Goal: Transaction & Acquisition: Subscribe to service/newsletter

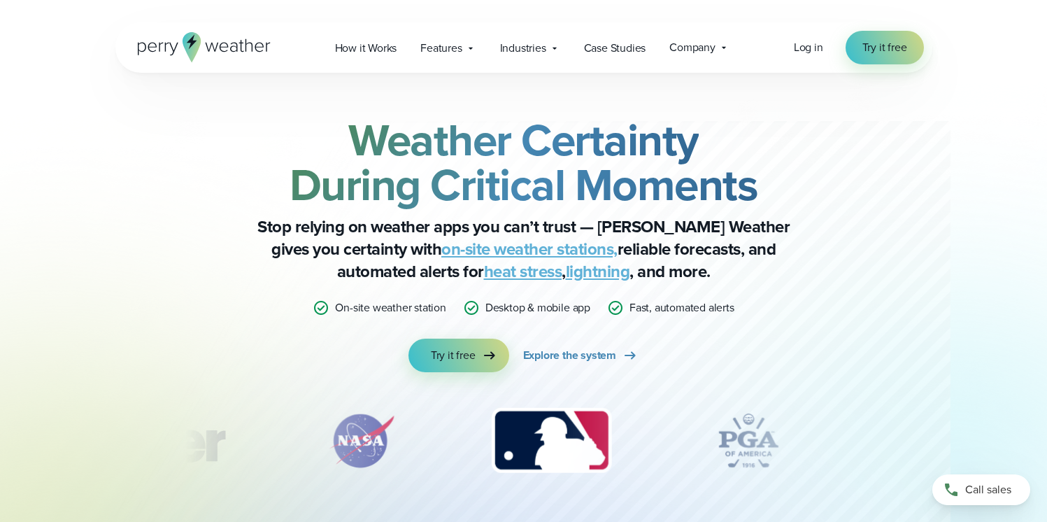
click at [779, 37] on div "Open Menu Log in Try it free How it Works" at bounding box center [523, 47] width 817 height 50
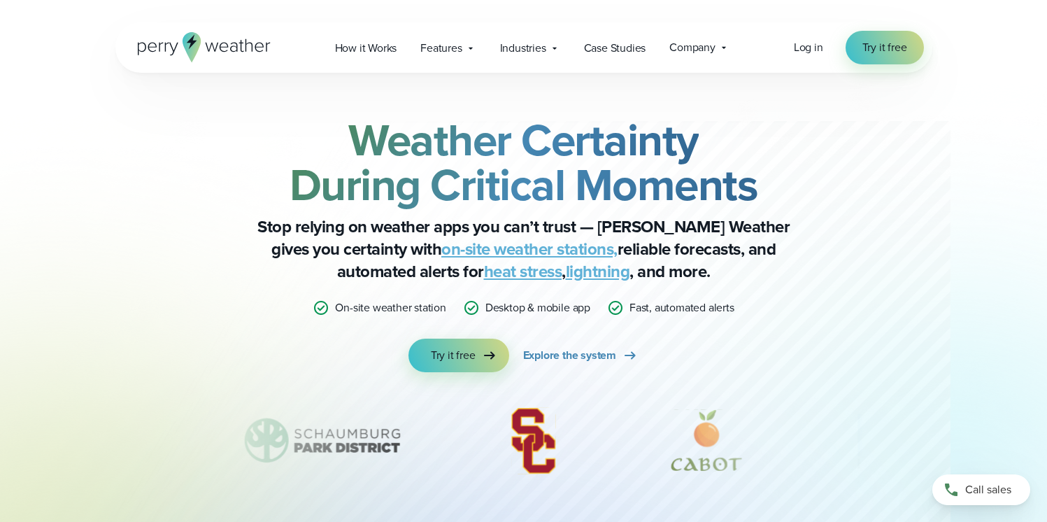
click at [213, 47] on icon at bounding box center [204, 47] width 133 height 30
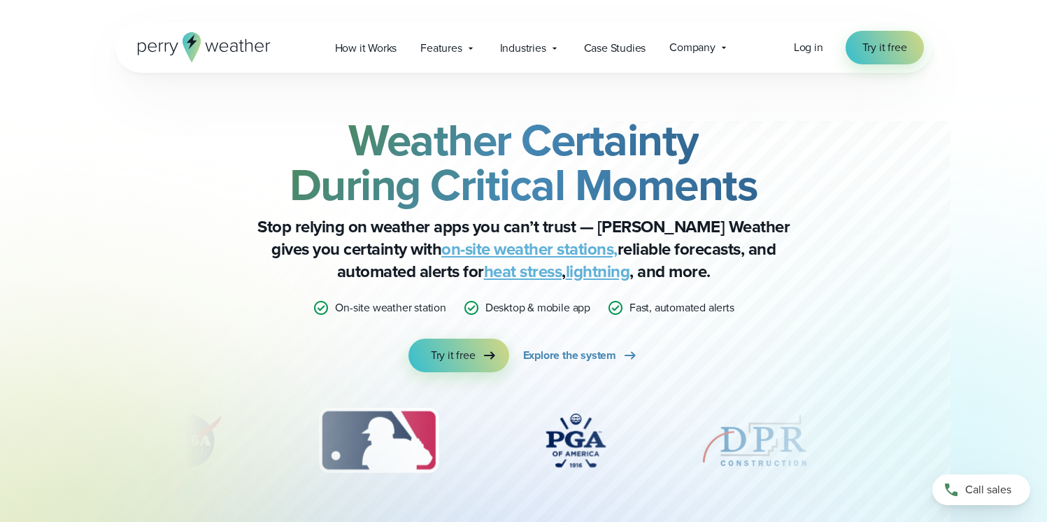
click at [509, 306] on p "Desktop & mobile app" at bounding box center [537, 307] width 105 height 17
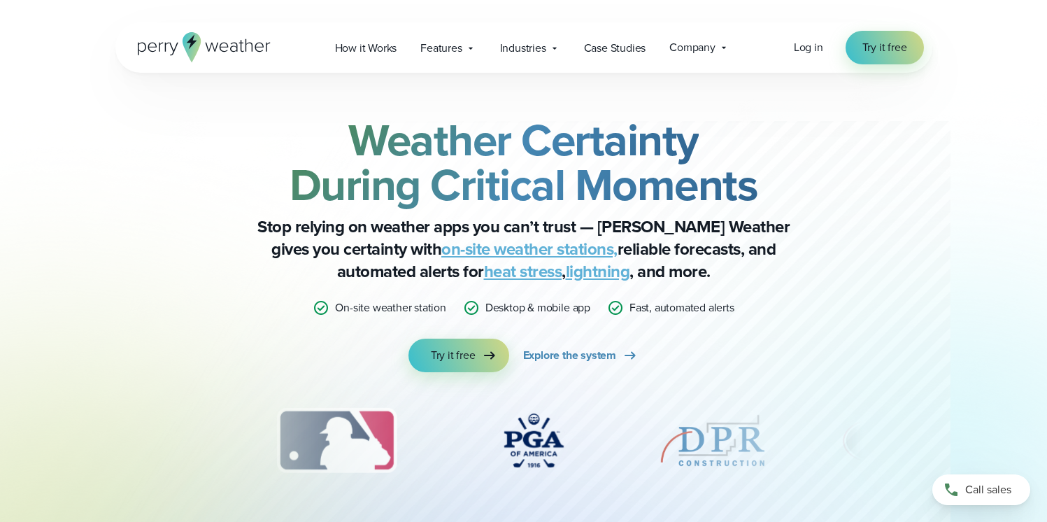
click at [509, 316] on div "Weather Certainty During Critical Moments Stop relying on weather apps you can’…" at bounding box center [523, 244] width 677 height 255
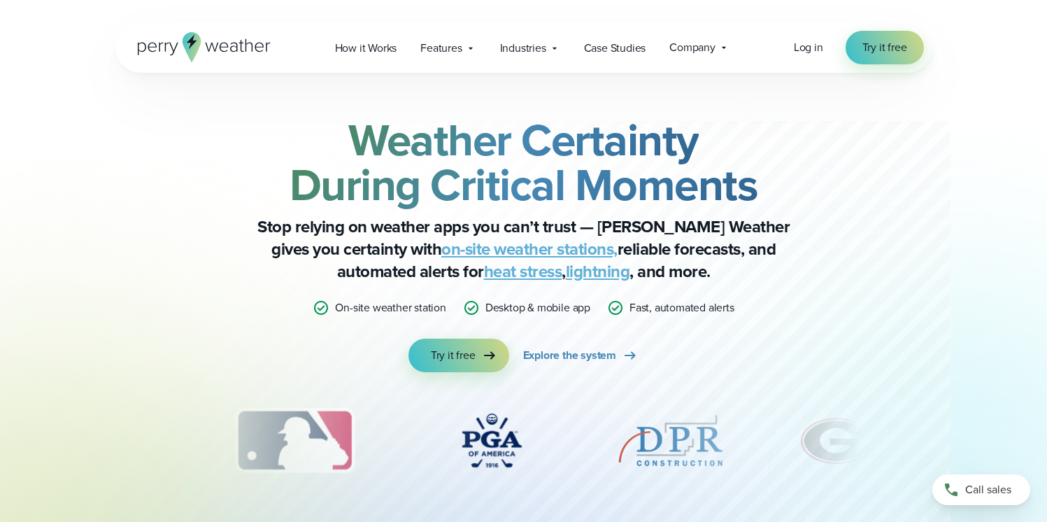
click at [506, 309] on p "Desktop & mobile app" at bounding box center [537, 307] width 105 height 17
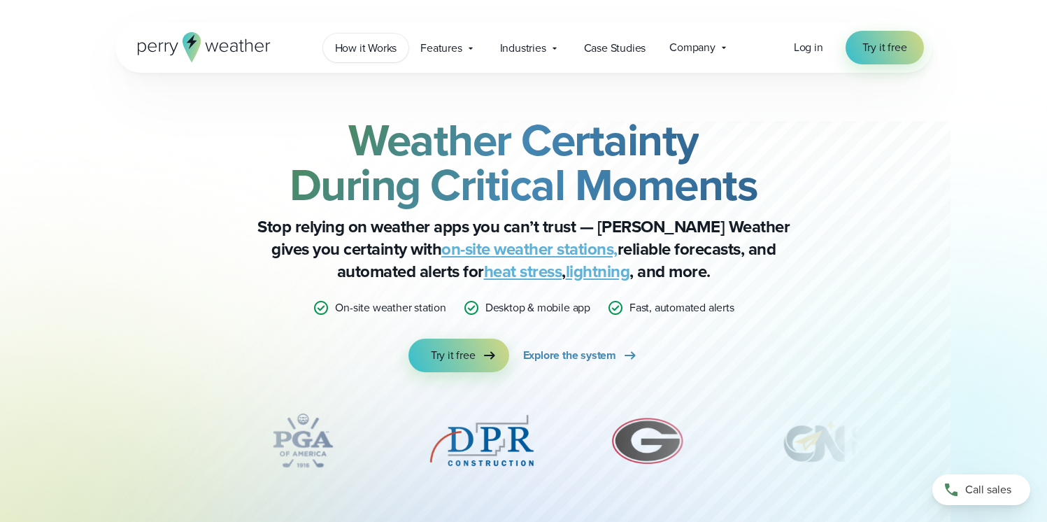
click at [406, 48] on link "How it Works" at bounding box center [366, 48] width 86 height 29
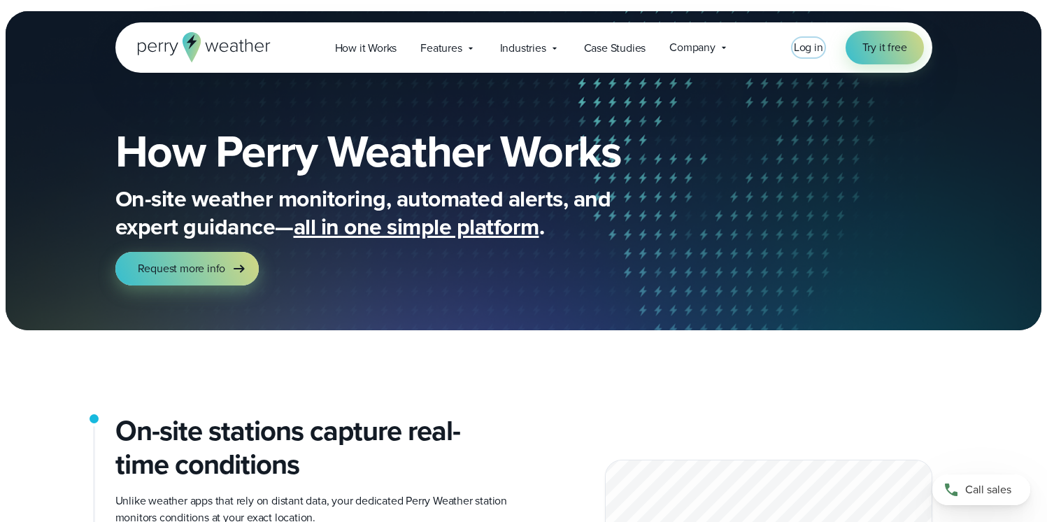
click at [821, 49] on span "Log in" at bounding box center [808, 47] width 29 height 16
click at [715, 49] on span "Company" at bounding box center [692, 47] width 46 height 17
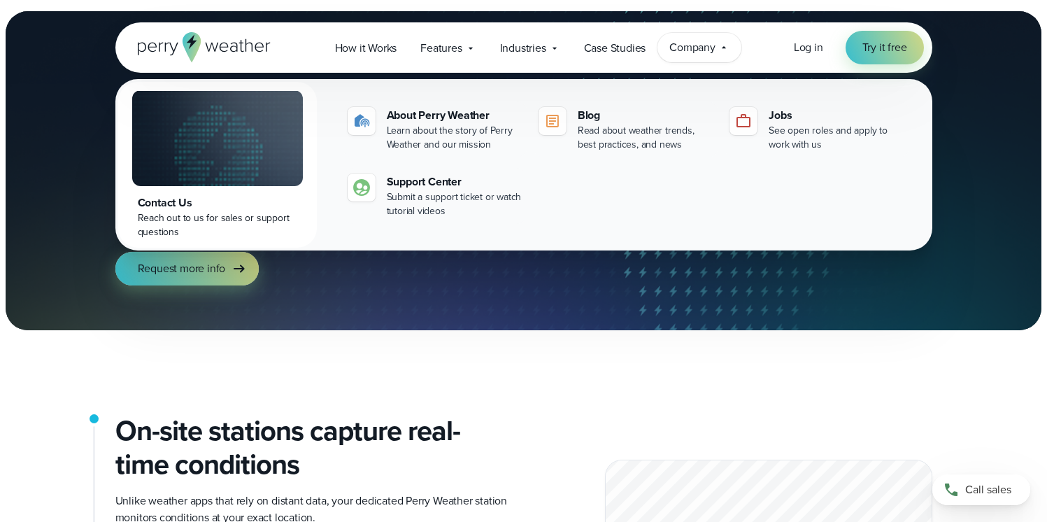
click at [243, 251] on div "How Perry Weather Works On-site weather monitoring, automated alerts, and exper…" at bounding box center [418, 207] width 607 height 157
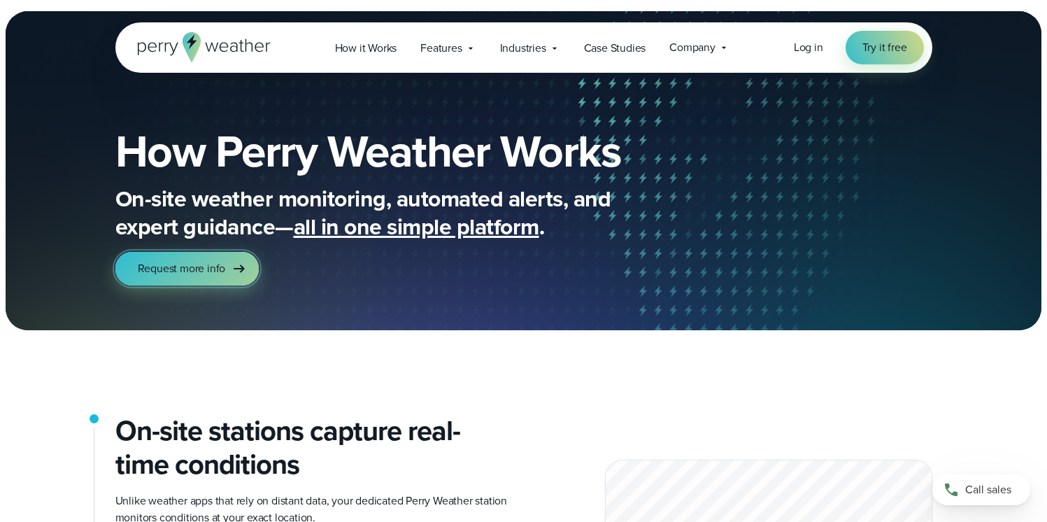
click at [241, 264] on icon at bounding box center [239, 268] width 17 height 17
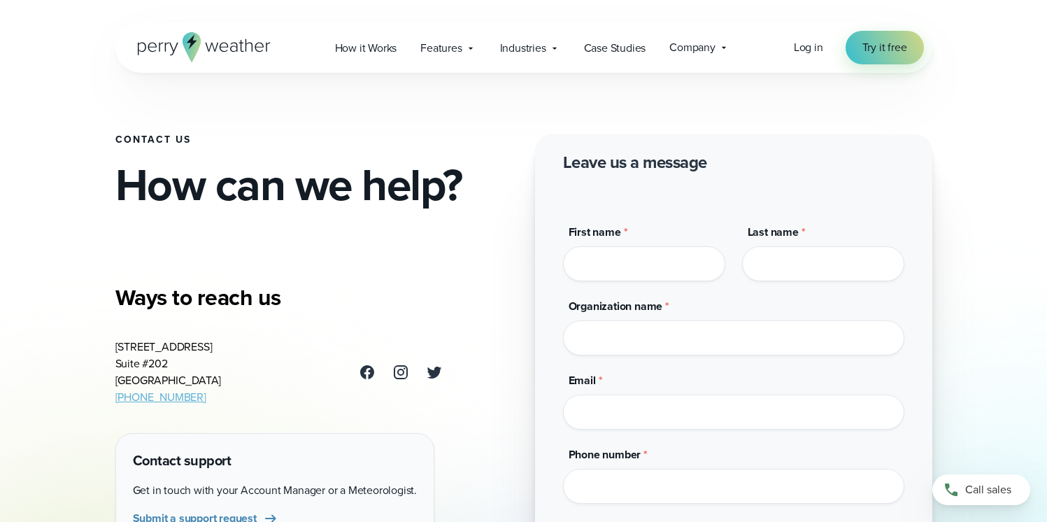
click at [181, 41] on icon at bounding box center [204, 47] width 133 height 30
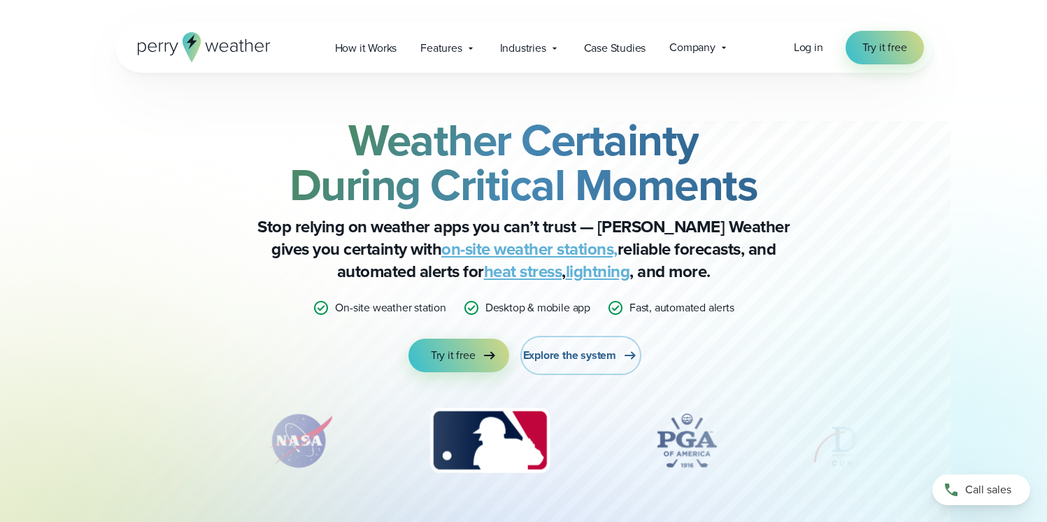
click at [557, 354] on span "Explore the system" at bounding box center [569, 355] width 93 height 17
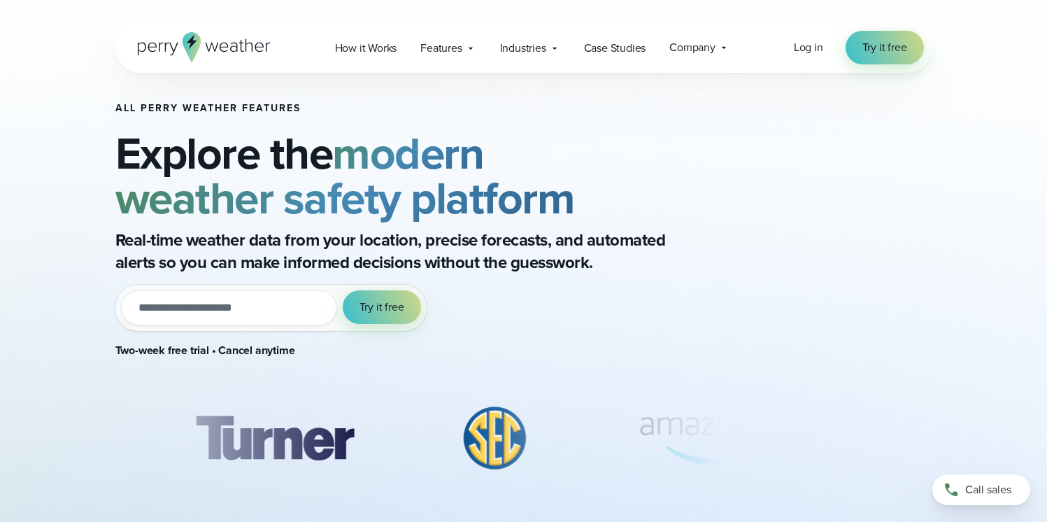
scroll to position [18, 0]
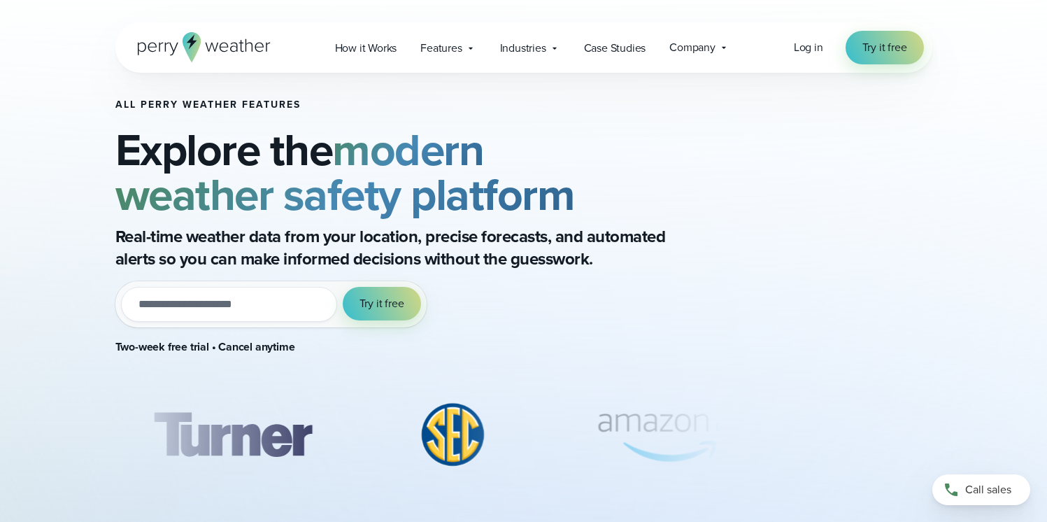
click at [265, 308] on input "email" at bounding box center [229, 304] width 216 height 35
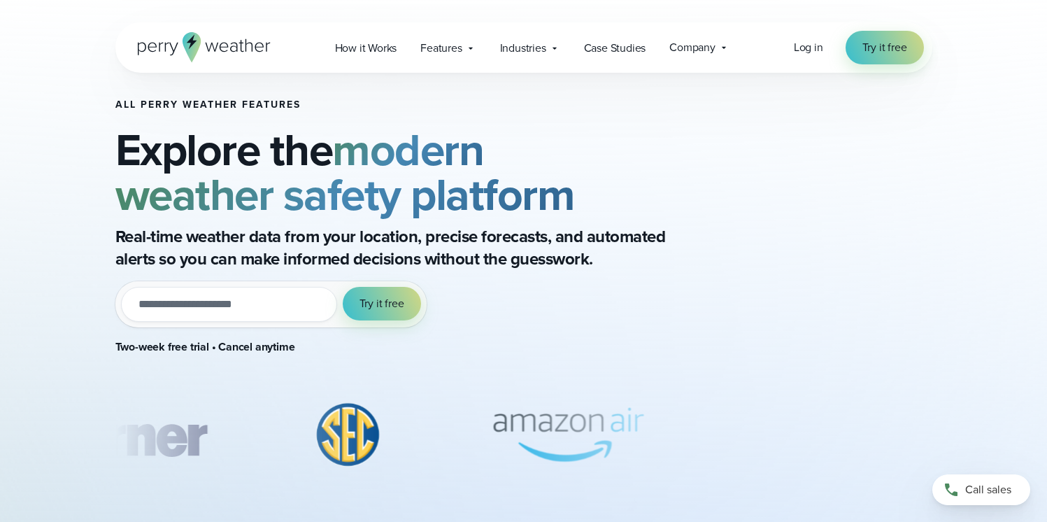
type input "**********"
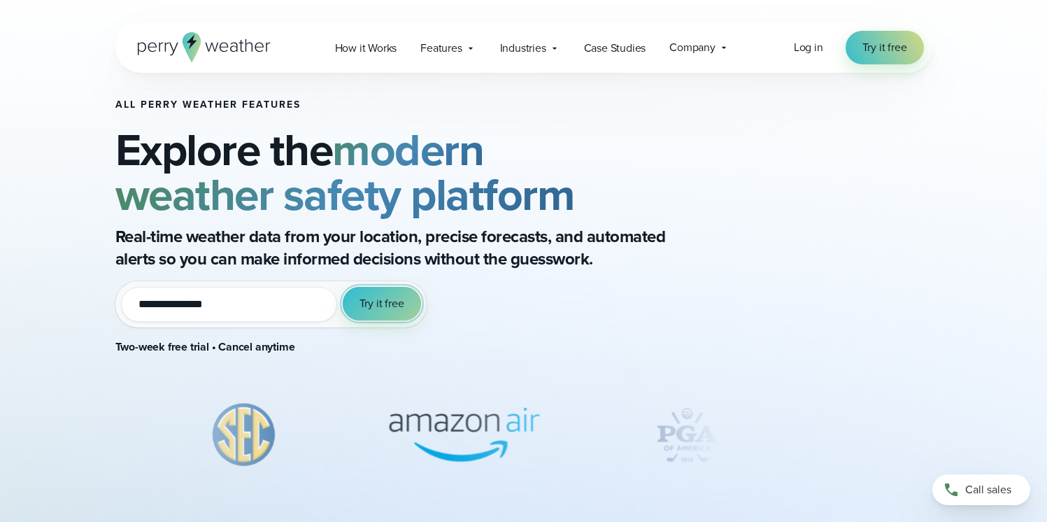
click at [367, 310] on span "Try it free" at bounding box center [381, 303] width 45 height 17
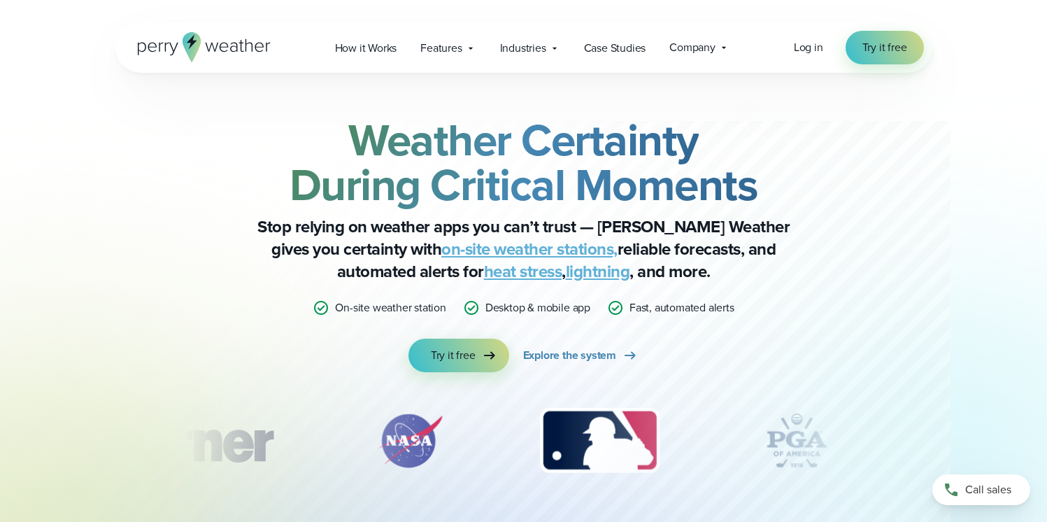
click at [218, 44] on icon at bounding box center [204, 47] width 133 height 30
